Goal: Use online tool/utility: Use online tool/utility

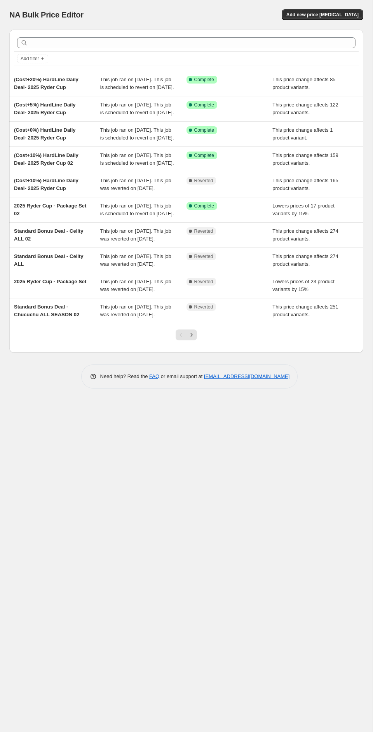
click at [185, 13] on div "NA Bulk Price Editor Add new price [MEDICAL_DATA]" at bounding box center [186, 14] width 354 height 11
click at [302, 16] on span "Add new price [MEDICAL_DATA]" at bounding box center [322, 15] width 72 height 6
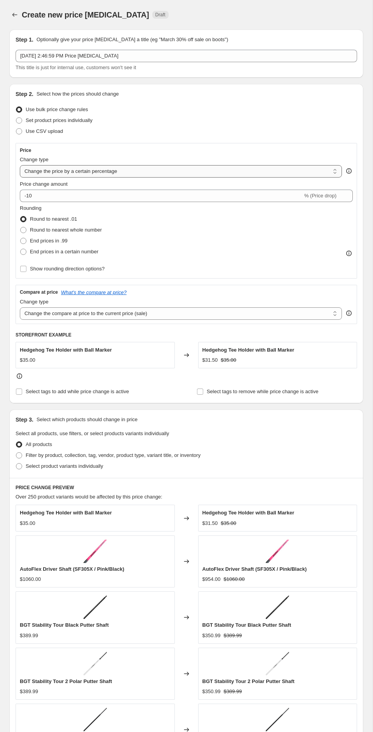
click at [123, 171] on select "Change the price to a certain amount Change the price by a certain amount Chang…" at bounding box center [181, 171] width 322 height 12
select select "margin"
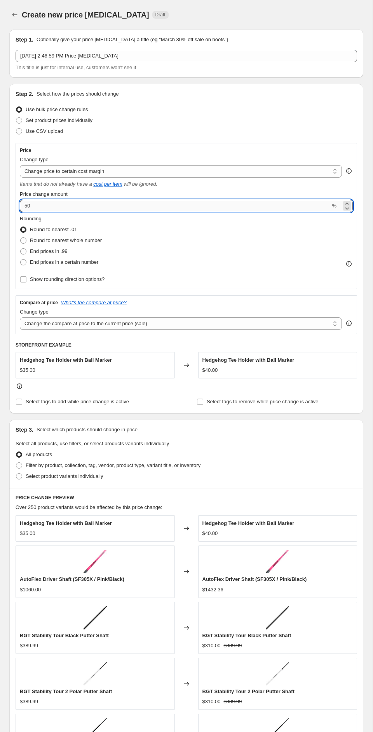
drag, startPoint x: 68, startPoint y: 205, endPoint x: 20, endPoint y: 201, distance: 48.3
click at [20, 201] on input "50" at bounding box center [175, 206] width 310 height 12
click at [146, 279] on div "Rounding Round to nearest .01 Round to nearest whole number End prices in .99 E…" at bounding box center [186, 250] width 333 height 70
drag, startPoint x: 40, startPoint y: 203, endPoint x: 8, endPoint y: 200, distance: 32.0
click at [8, 200] on div "Step 1. Optionally give your price [MEDICAL_DATA] a title (eg "March 30% off sa…" at bounding box center [183, 450] width 360 height 854
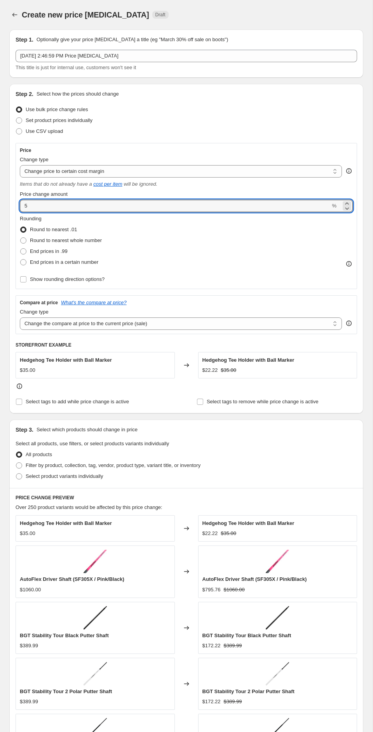
type input "5"
click at [148, 239] on div "Rounding Round to nearest .01 Round to nearest whole number End prices in .99 E…" at bounding box center [186, 241] width 333 height 53
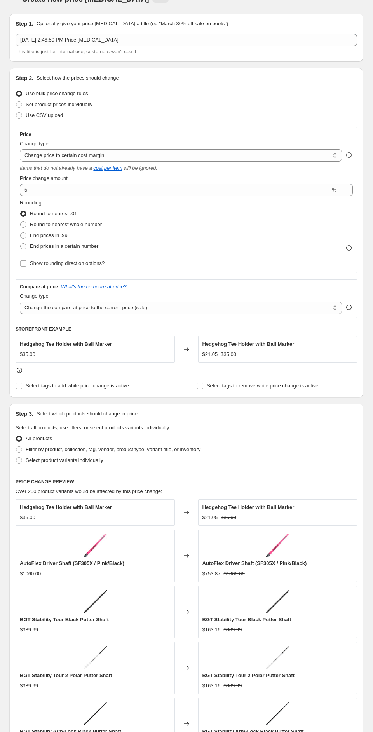
scroll to position [17, 0]
click at [59, 243] on span "End prices in a certain number" at bounding box center [64, 245] width 68 height 6
click at [21, 243] on input "End prices in a certain number" at bounding box center [20, 242] width 0 height 0
radio input "true"
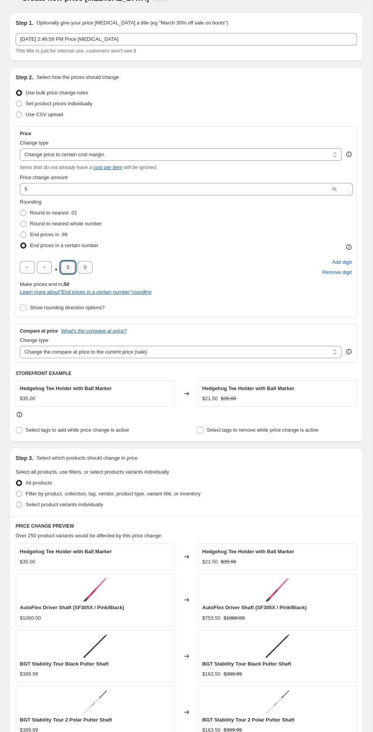
drag, startPoint x: 70, startPoint y: 265, endPoint x: 52, endPoint y: 265, distance: 18.6
click at [52, 265] on div ". 5 0" at bounding box center [56, 267] width 73 height 12
type input "9"
drag, startPoint x: 85, startPoint y: 268, endPoint x: 69, endPoint y: 268, distance: 15.5
click at [69, 268] on div ". 9 0" at bounding box center [56, 267] width 73 height 12
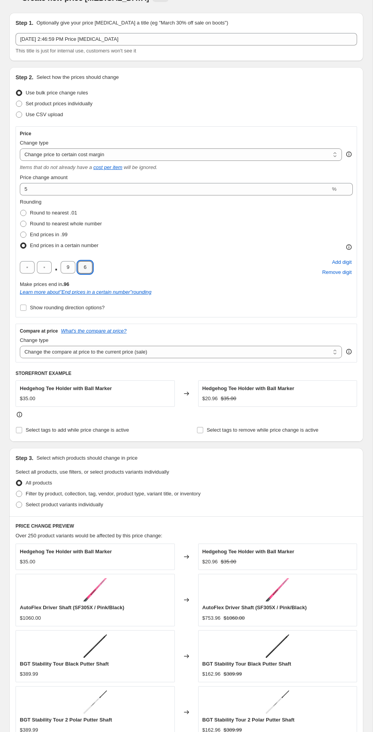
type input "6"
click at [200, 310] on div "Rounding Round to nearest .01 Round to nearest whole number End prices in .99 E…" at bounding box center [186, 255] width 333 height 115
click at [187, 351] on select "Change the compare at price to the current price (sale) Change the compare at p…" at bounding box center [181, 352] width 322 height 12
click at [20, 346] on select "Change the compare at price to the current price (sale) Change the compare at p…" at bounding box center [181, 352] width 322 height 12
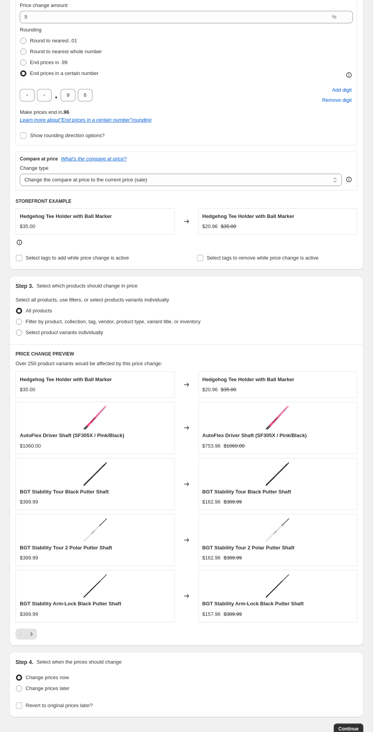
scroll to position [213, 0]
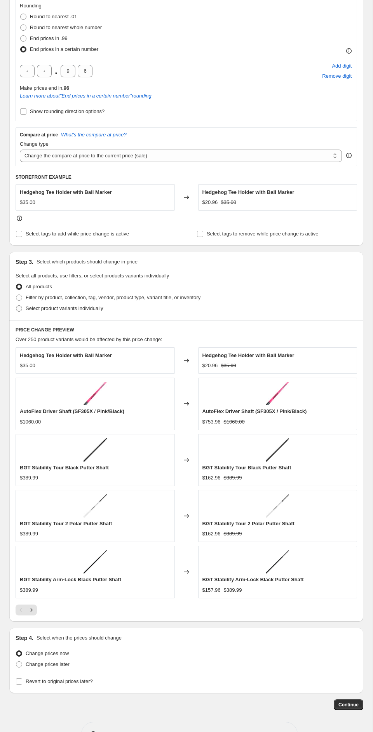
click at [90, 309] on span "Select product variants individually" at bounding box center [64, 308] width 77 height 6
click at [16, 306] on input "Select product variants individually" at bounding box center [16, 305] width 0 height 0
radio input "true"
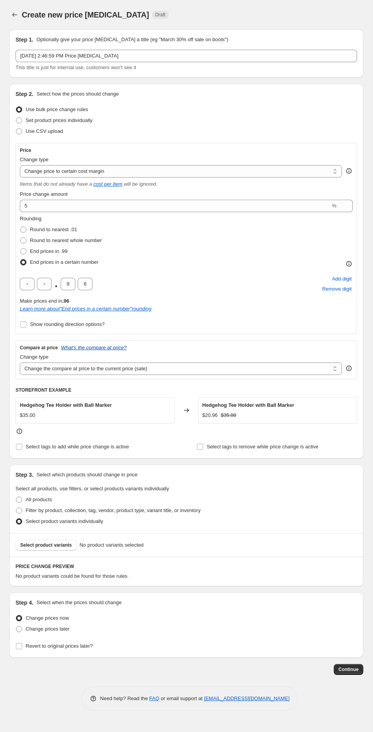
scroll to position [0, 0]
click at [59, 548] on button "Select product variants" at bounding box center [46, 544] width 61 height 11
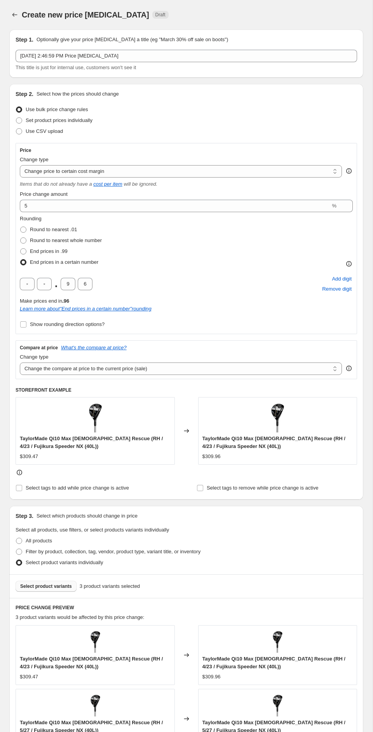
click at [61, 588] on span "Select product variants" at bounding box center [46, 586] width 52 height 6
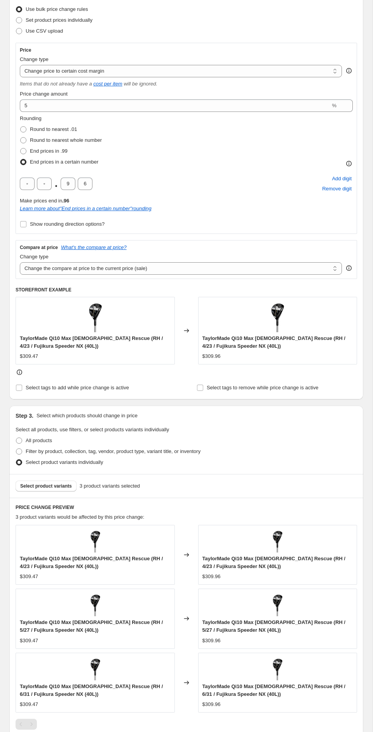
scroll to position [110, 0]
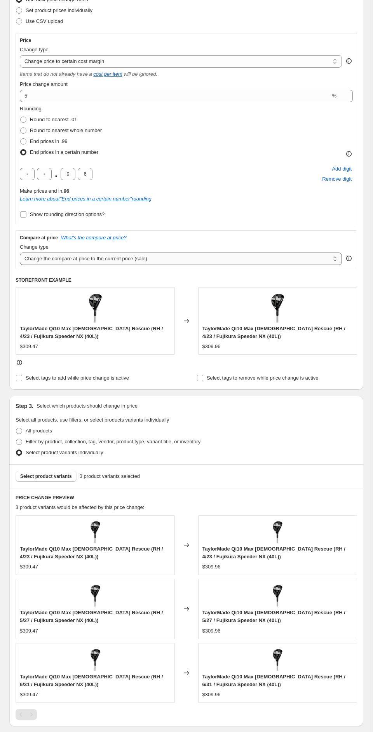
click at [86, 256] on select "Change the compare at price to the current price (sale) Change the compare at p…" at bounding box center [181, 258] width 322 height 12
select select "no_change"
click at [20, 252] on select "Change the compare at price to the current price (sale) Change the compare at p…" at bounding box center [181, 258] width 322 height 12
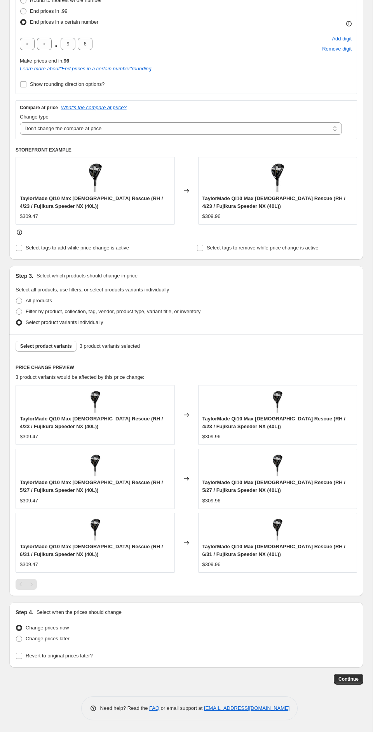
scroll to position [0, 0]
